Goal: Information Seeking & Learning: Learn about a topic

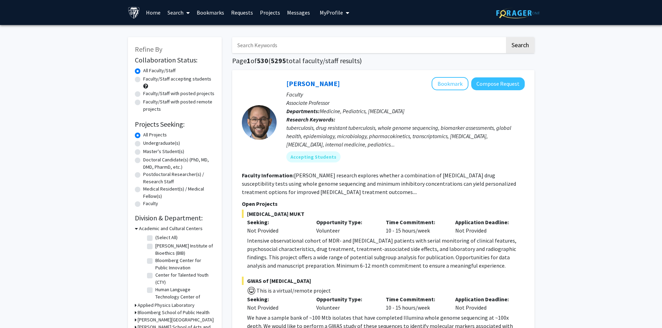
click at [150, 10] on link "Home" at bounding box center [153, 12] width 22 height 24
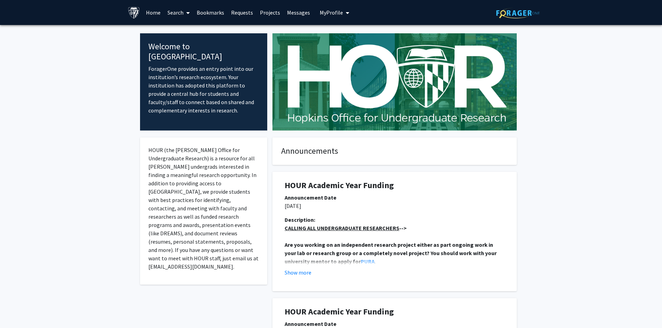
click at [181, 14] on link "Search" at bounding box center [178, 12] width 29 height 24
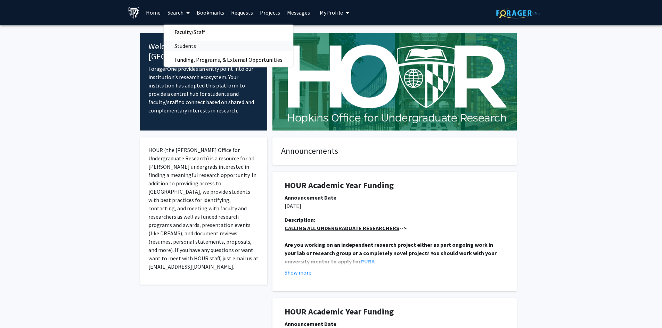
click at [185, 48] on span "Students" at bounding box center [185, 46] width 42 height 14
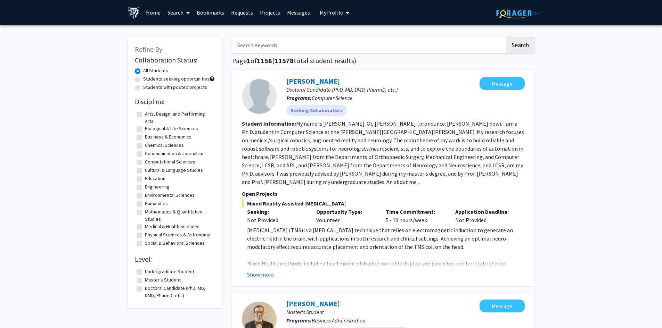
click at [208, 11] on link "Bookmarks" at bounding box center [210, 12] width 34 height 24
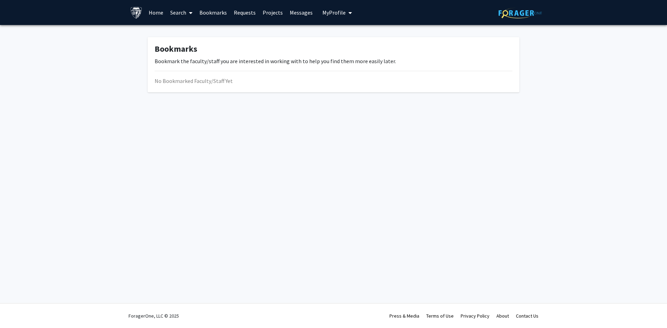
click at [247, 13] on link "Requests" at bounding box center [244, 12] width 29 height 24
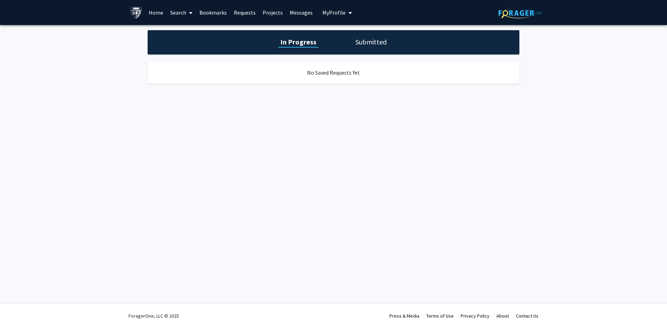
click at [279, 14] on link "Projects" at bounding box center [272, 12] width 27 height 24
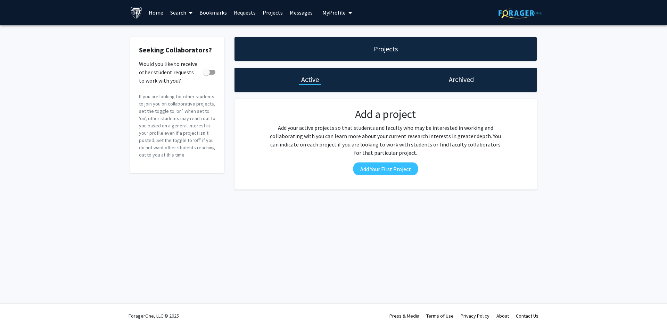
click at [292, 13] on link "Messages" at bounding box center [301, 12] width 30 height 24
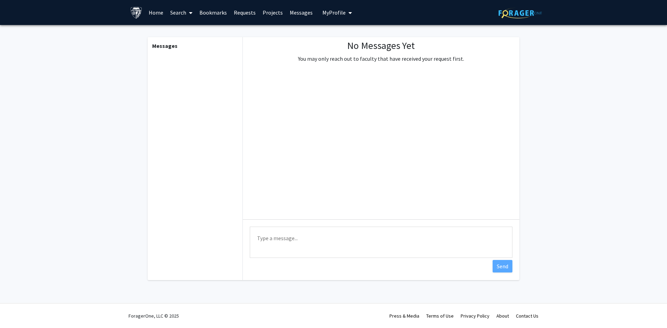
click at [331, 13] on span "My Profile" at bounding box center [333, 12] width 23 height 7
click at [171, 14] on link "Search" at bounding box center [181, 12] width 29 height 24
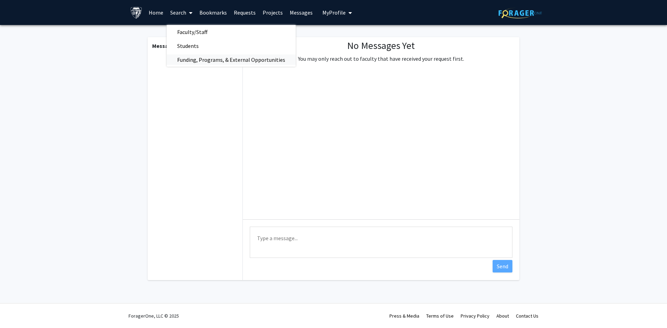
click at [255, 61] on span "Funding, Programs, & External Opportunities" at bounding box center [231, 60] width 129 height 14
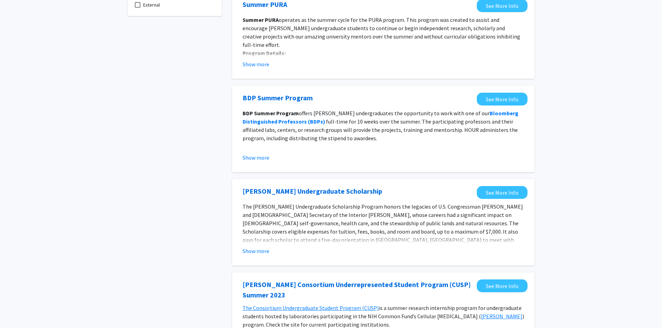
scroll to position [104, 0]
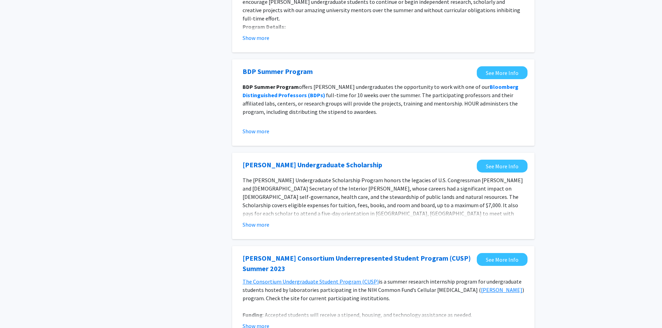
click at [260, 225] on button "Show more" at bounding box center [256, 225] width 27 height 8
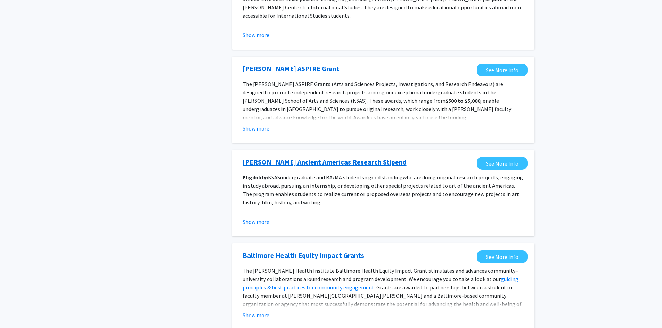
scroll to position [756, 0]
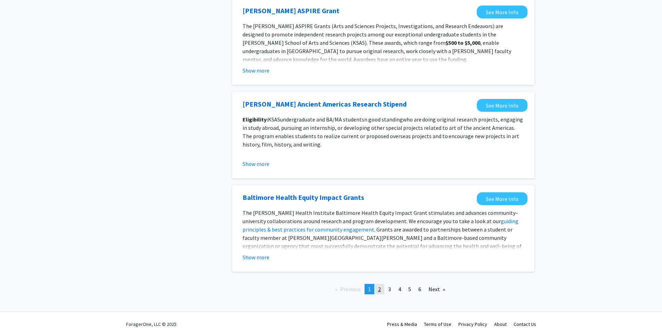
click at [379, 285] on link "page 2" at bounding box center [380, 289] width 10 height 10
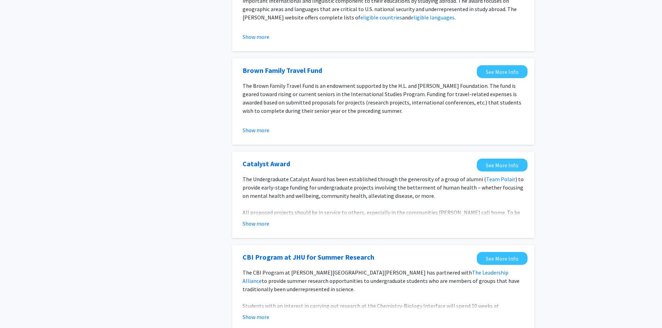
scroll to position [104, 0]
